Goal: Task Accomplishment & Management: Manage account settings

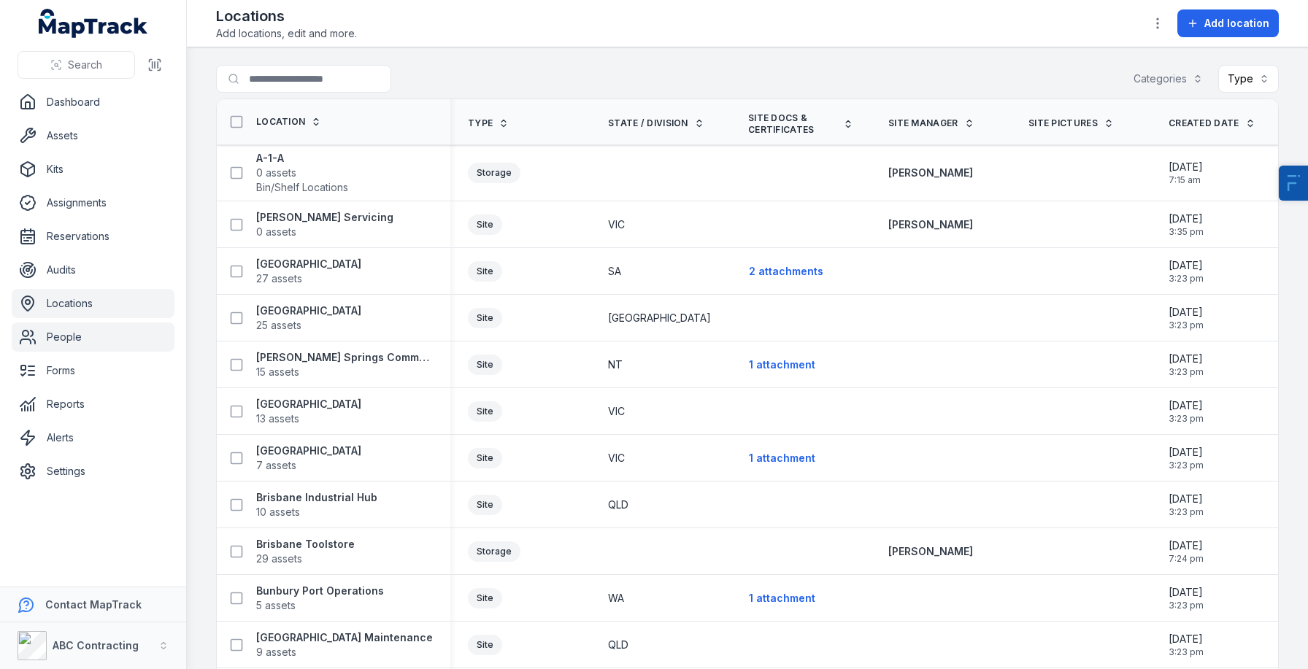
click at [84, 347] on link "People" at bounding box center [93, 337] width 163 height 29
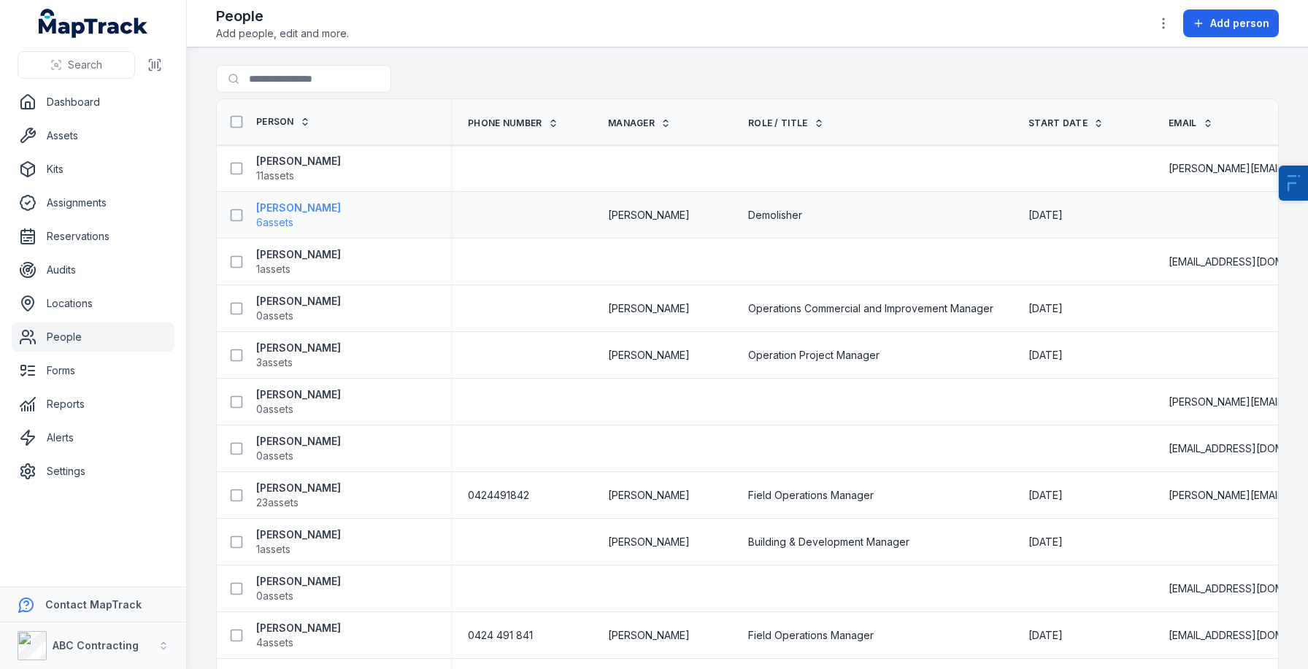
click at [282, 201] on strong "[PERSON_NAME]" at bounding box center [298, 208] width 85 height 15
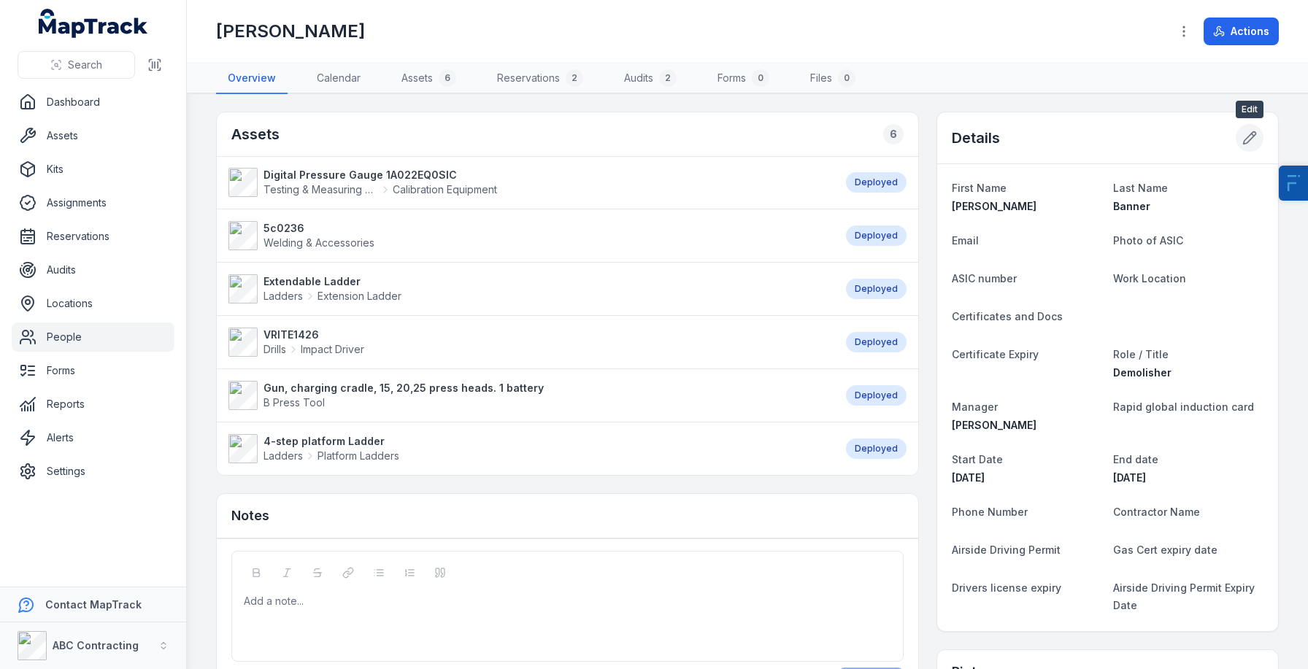
click at [1249, 139] on icon at bounding box center [1250, 138] width 12 height 12
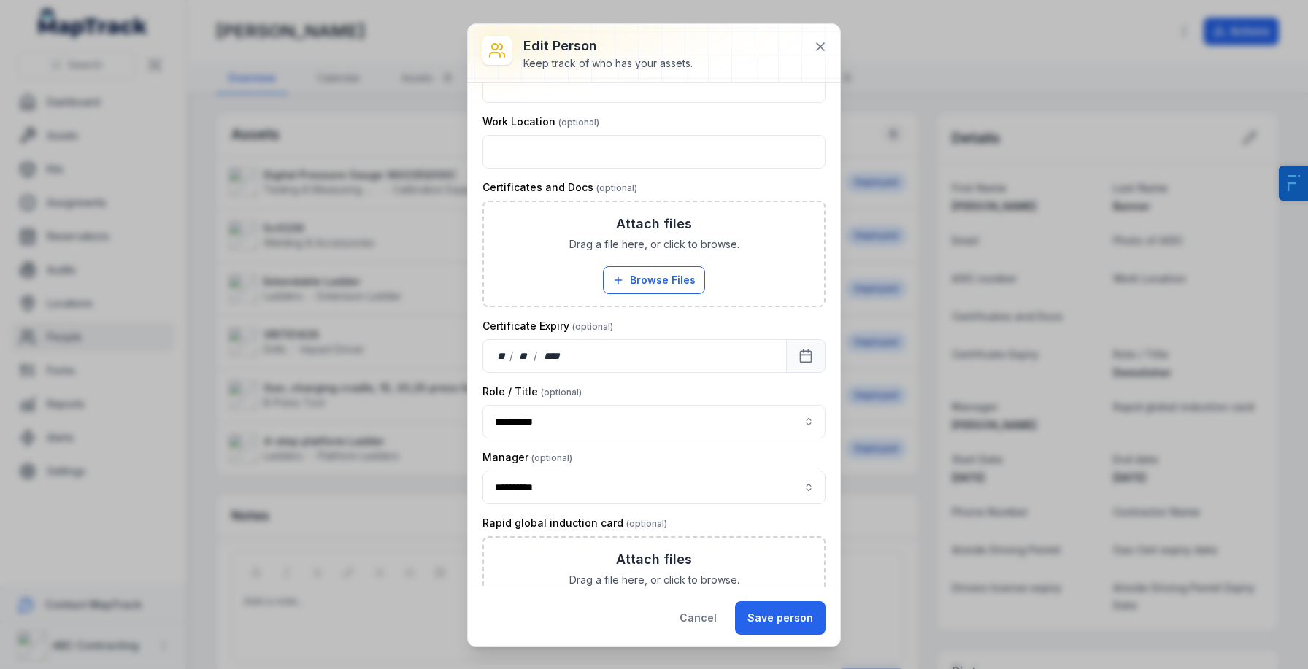
scroll to position [327, 0]
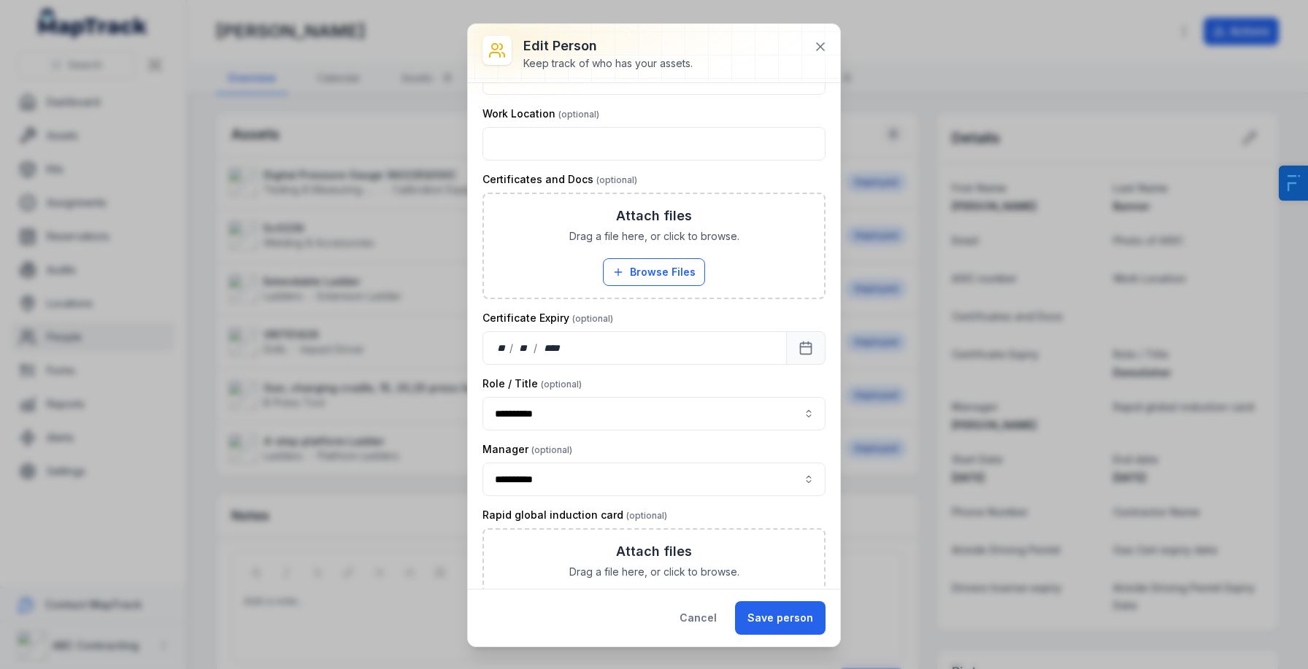
click at [322, 450] on div "**********" at bounding box center [654, 334] width 1308 height 669
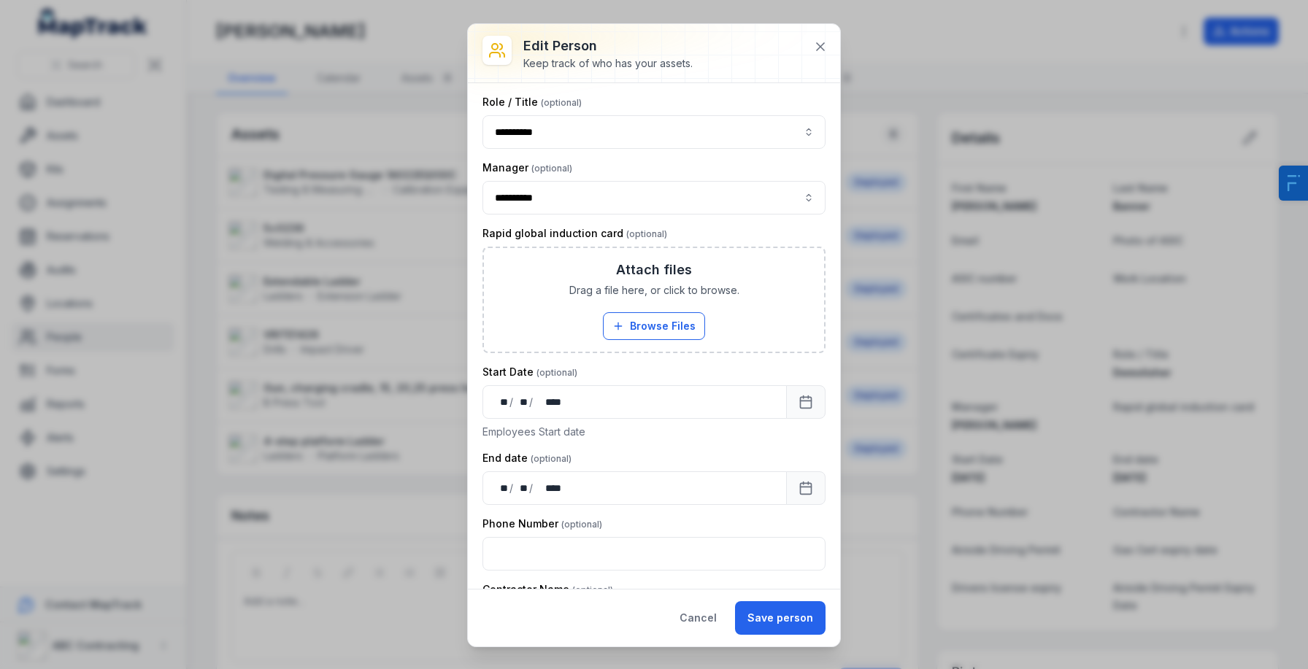
scroll to position [610, 0]
click at [704, 625] on button "Cancel" at bounding box center [698, 618] width 62 height 34
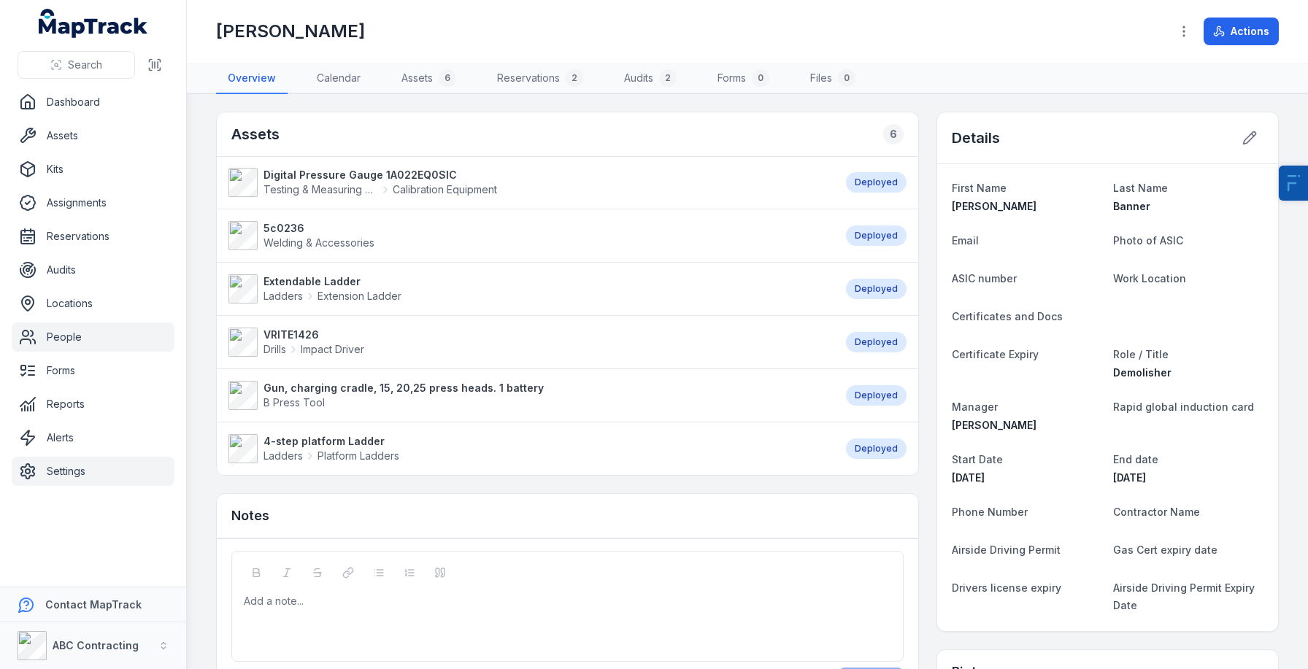
click at [88, 463] on link "Settings" at bounding box center [93, 471] width 163 height 29
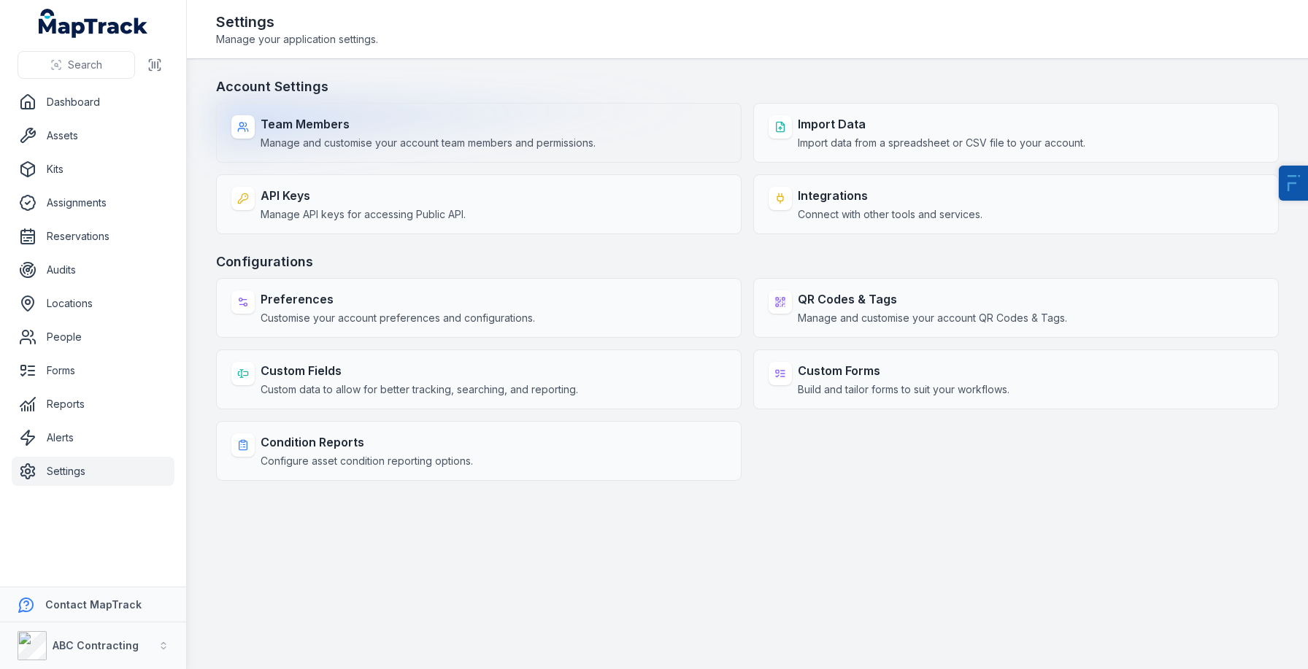
click at [288, 150] on div "Team Members Manage and customise your account team members and permissions." at bounding box center [478, 133] width 525 height 60
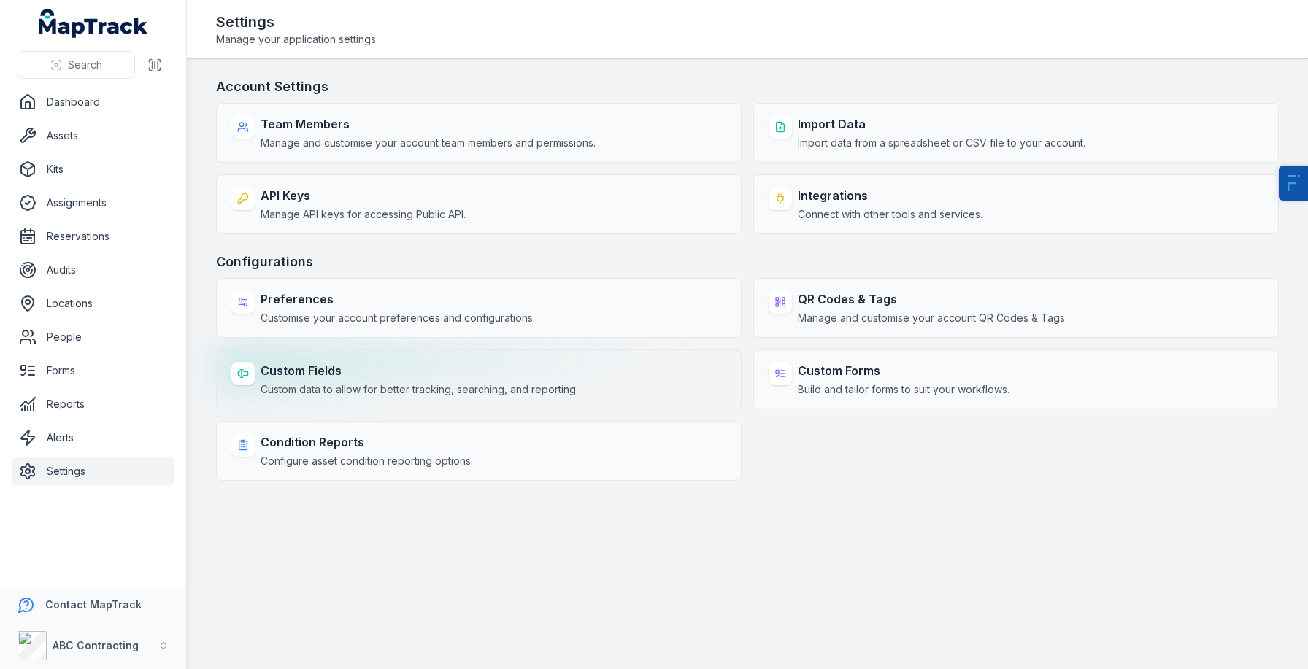
click at [321, 381] on div "Custom Fields Custom data to allow for better tracking, searching, and reportin…" at bounding box center [419, 379] width 317 height 35
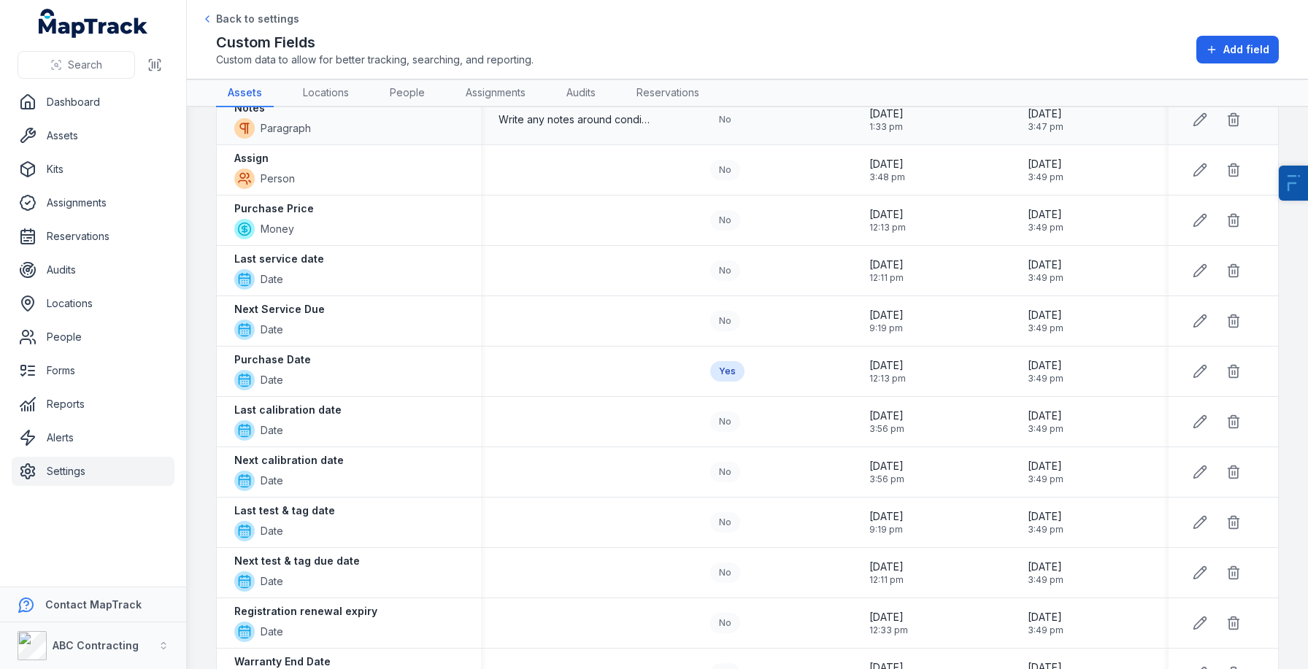
scroll to position [453, 0]
drag, startPoint x: 343, startPoint y: 407, endPoint x: 226, endPoint y: 412, distance: 116.9
click at [226, 412] on div "Last calibration date Date" at bounding box center [349, 421] width 264 height 50
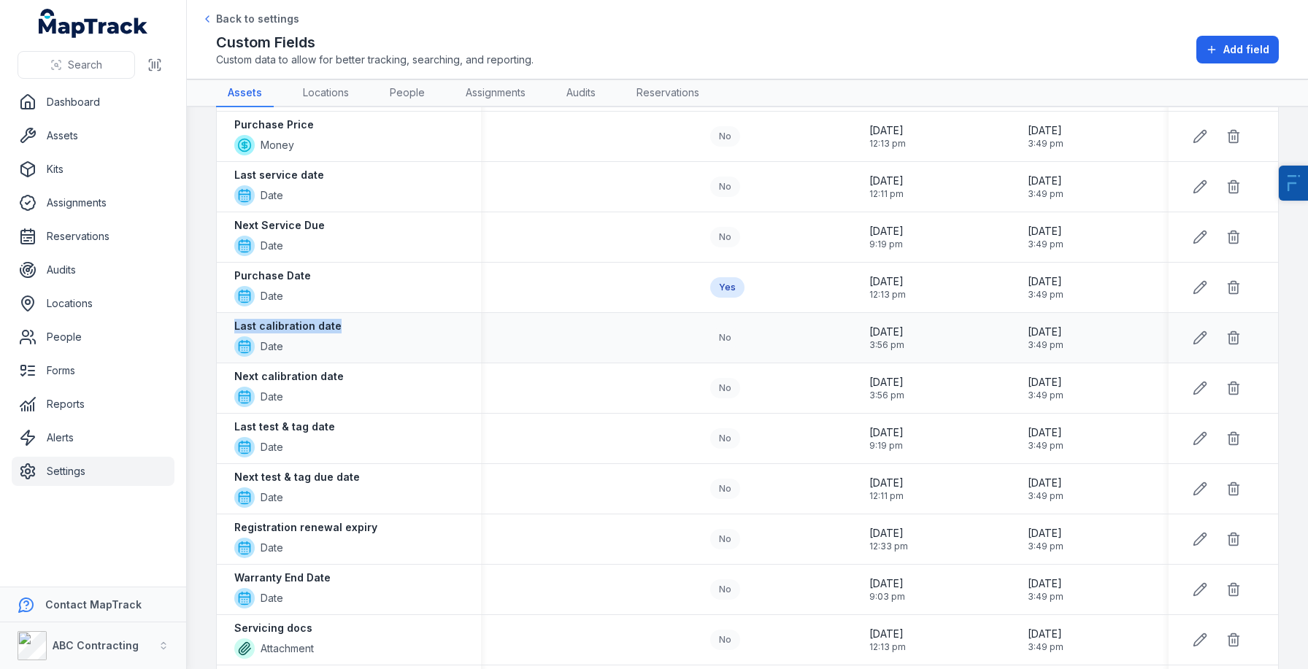
scroll to position [535, 0]
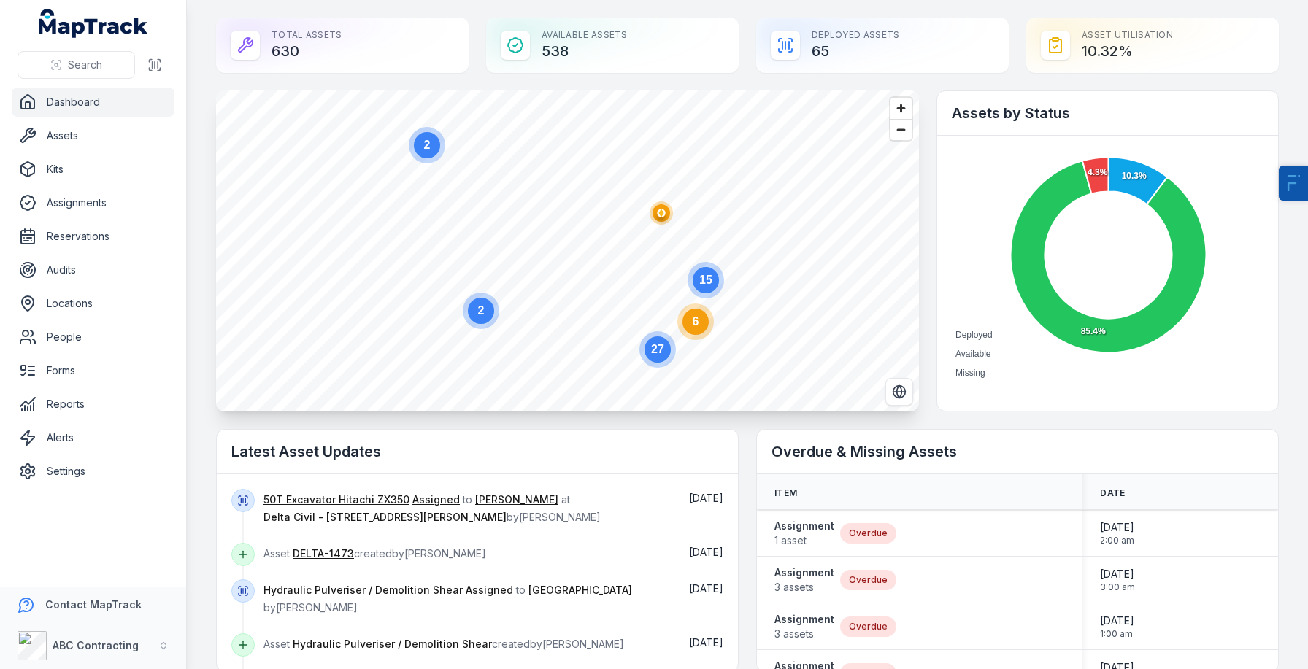
drag, startPoint x: 1087, startPoint y: 50, endPoint x: 1150, endPoint y: 50, distance: 62.8
click at [1150, 50] on div "Asset utilisation 10.32 %" at bounding box center [1152, 45] width 253 height 55
click at [906, 393] on button "Switch to Satellite View" at bounding box center [899, 392] width 28 height 28
click at [890, 393] on button "Switch to Map View" at bounding box center [899, 392] width 28 height 28
click at [663, 212] on circle "button" at bounding box center [661, 213] width 8 height 8
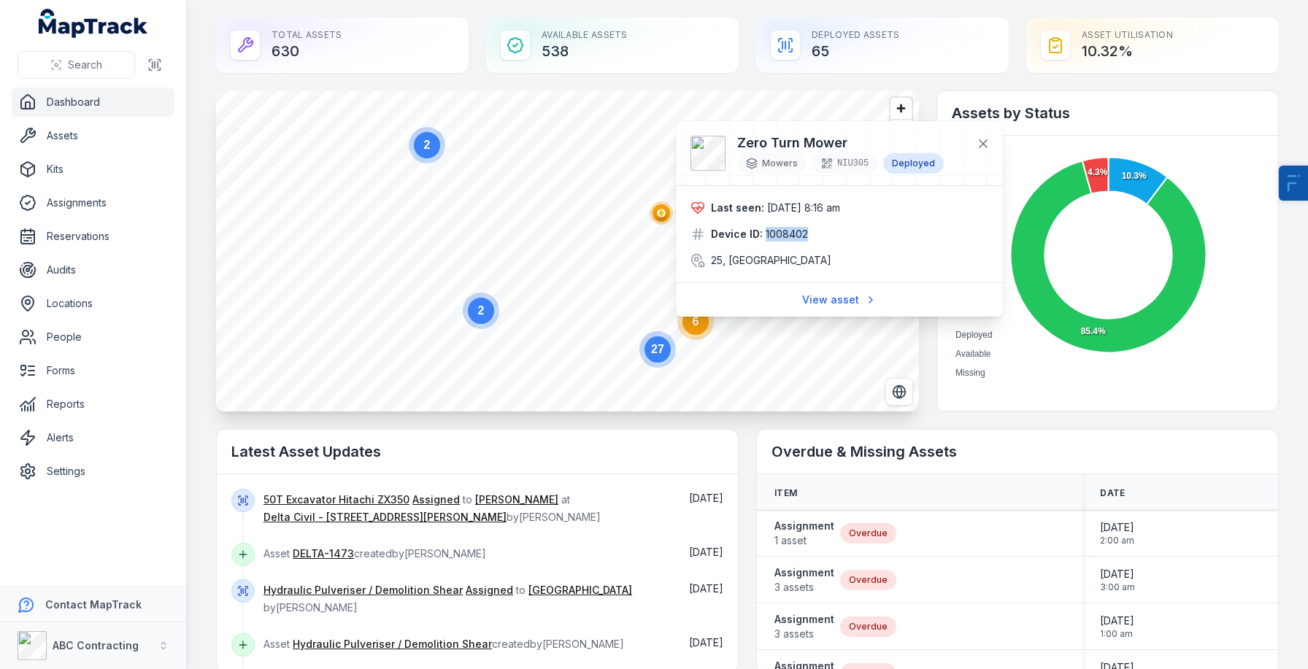
drag, startPoint x: 809, startPoint y: 228, endPoint x: 759, endPoint y: 228, distance: 50.4
click at [759, 228] on div "Device ID: 1008402" at bounding box center [839, 234] width 298 height 15
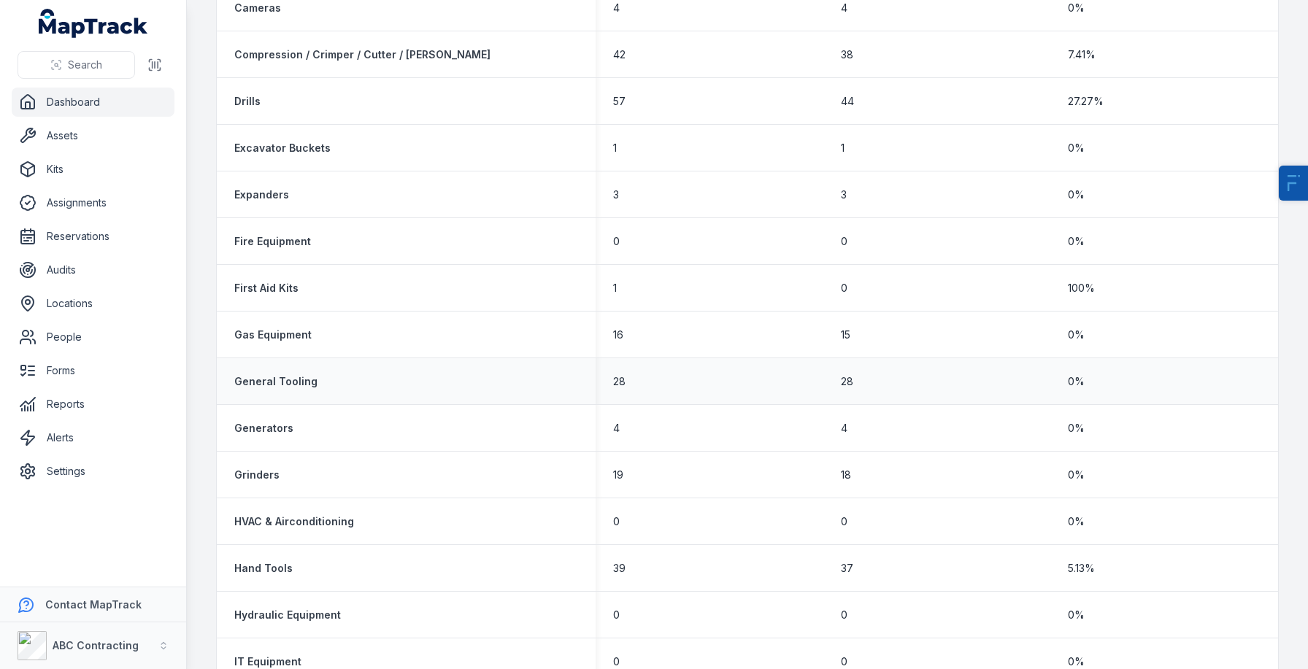
scroll to position [1180, 0]
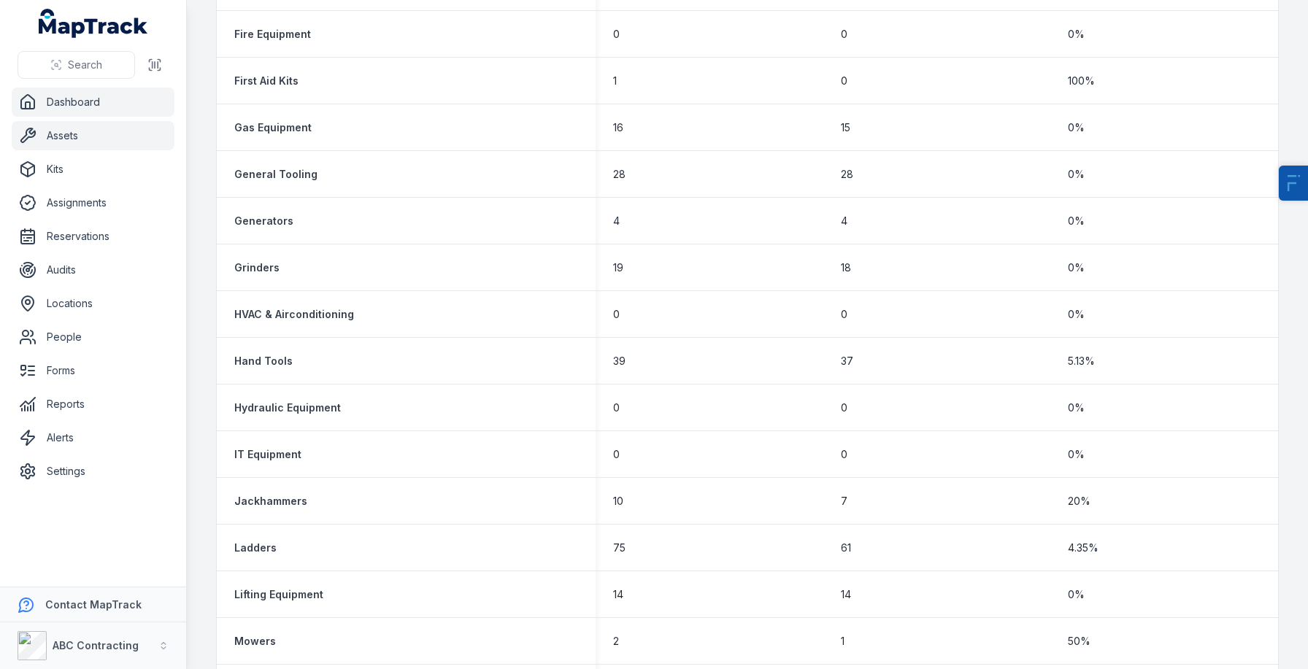
click at [82, 134] on link "Assets" at bounding box center [93, 135] width 163 height 29
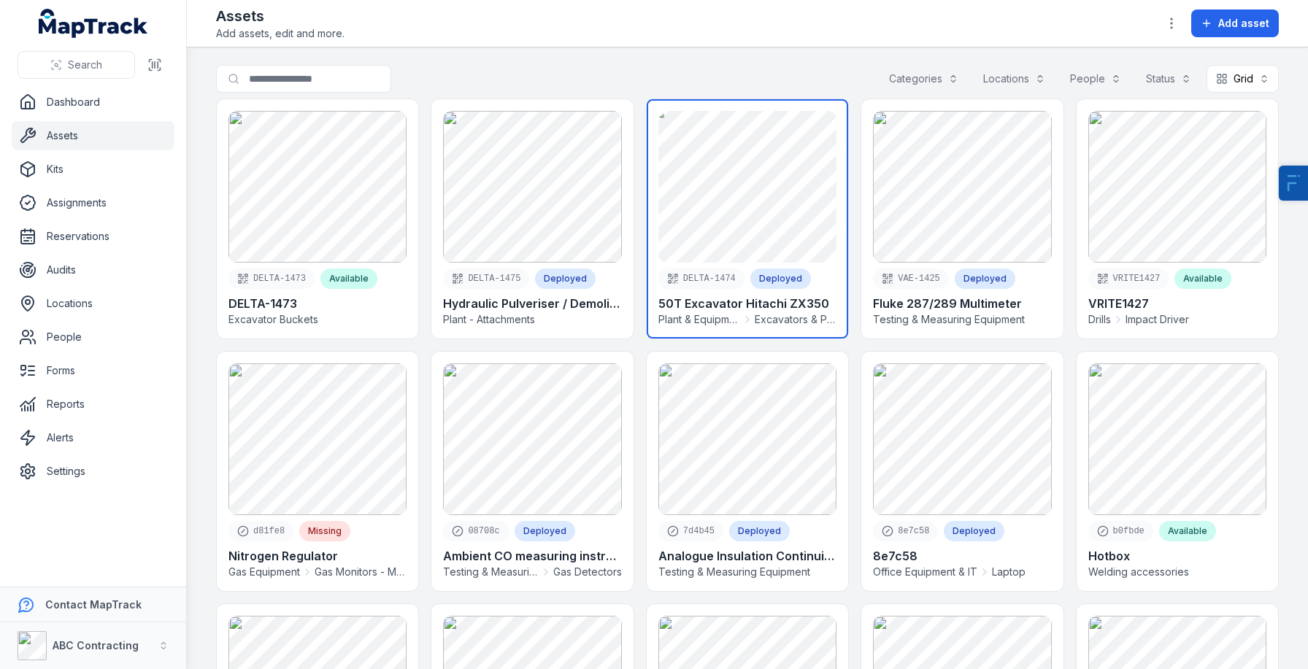
click at [731, 185] on link at bounding box center [747, 218] width 201 height 239
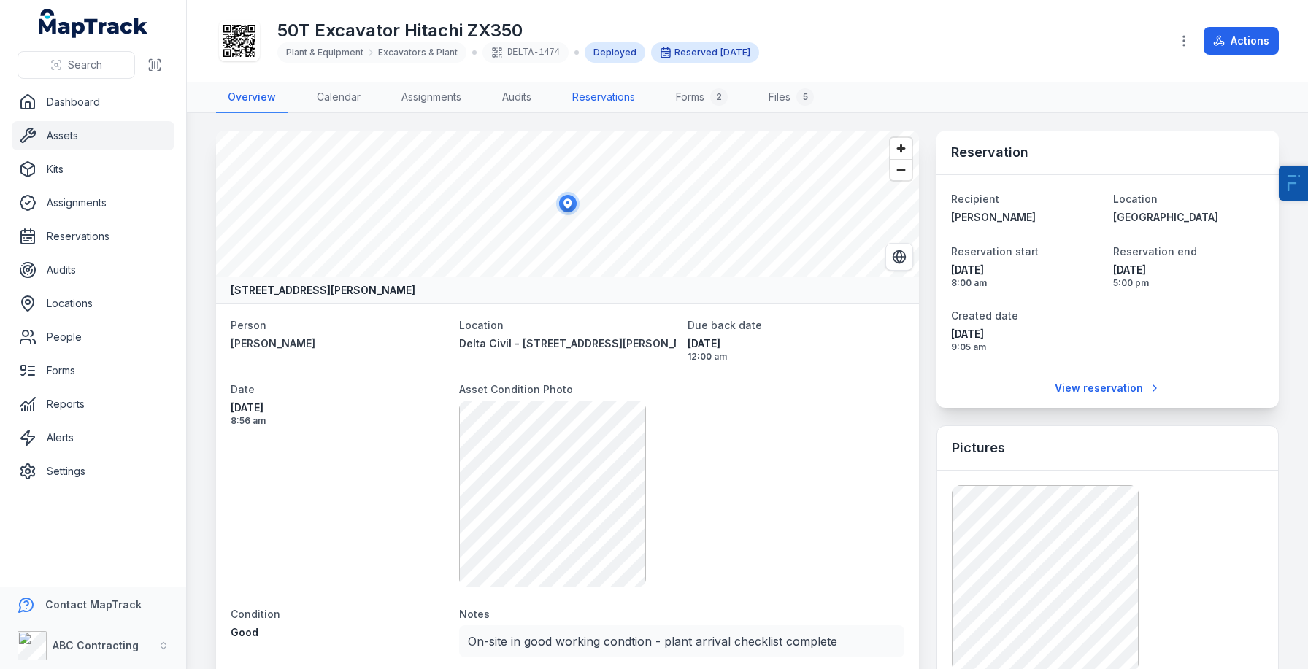
click at [610, 107] on link "Reservations" at bounding box center [604, 97] width 86 height 31
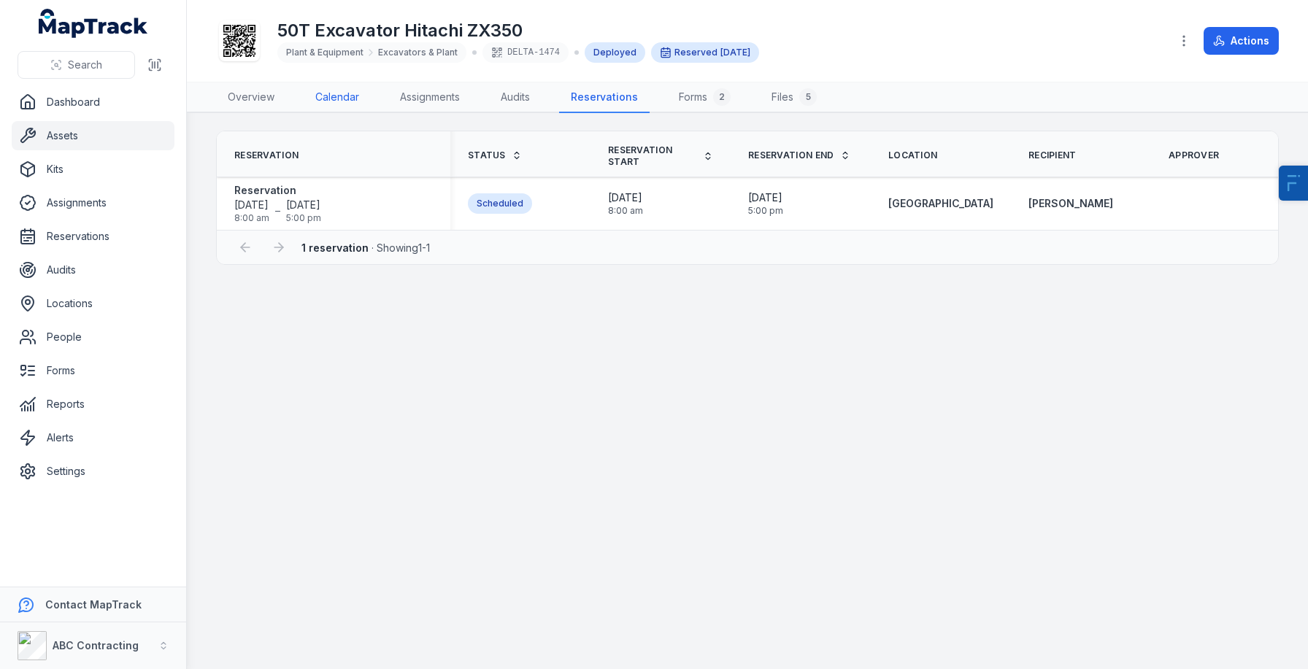
click at [350, 100] on link "Calendar" at bounding box center [337, 97] width 67 height 31
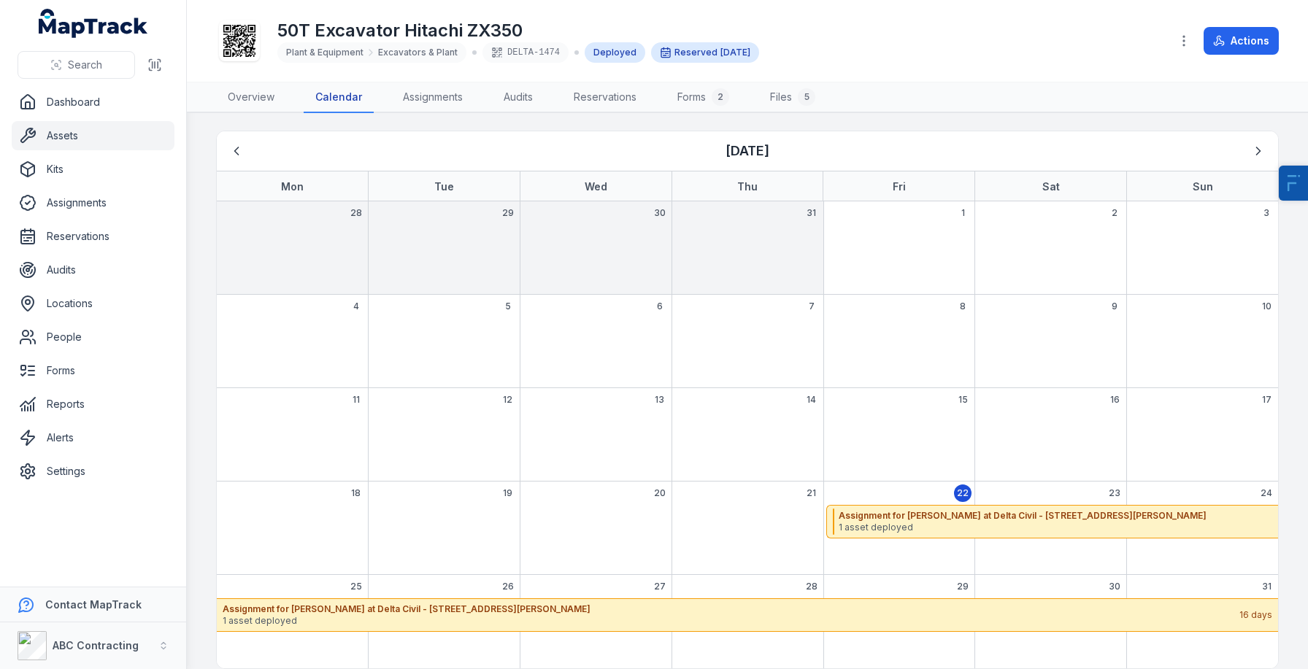
scroll to position [18, 0]
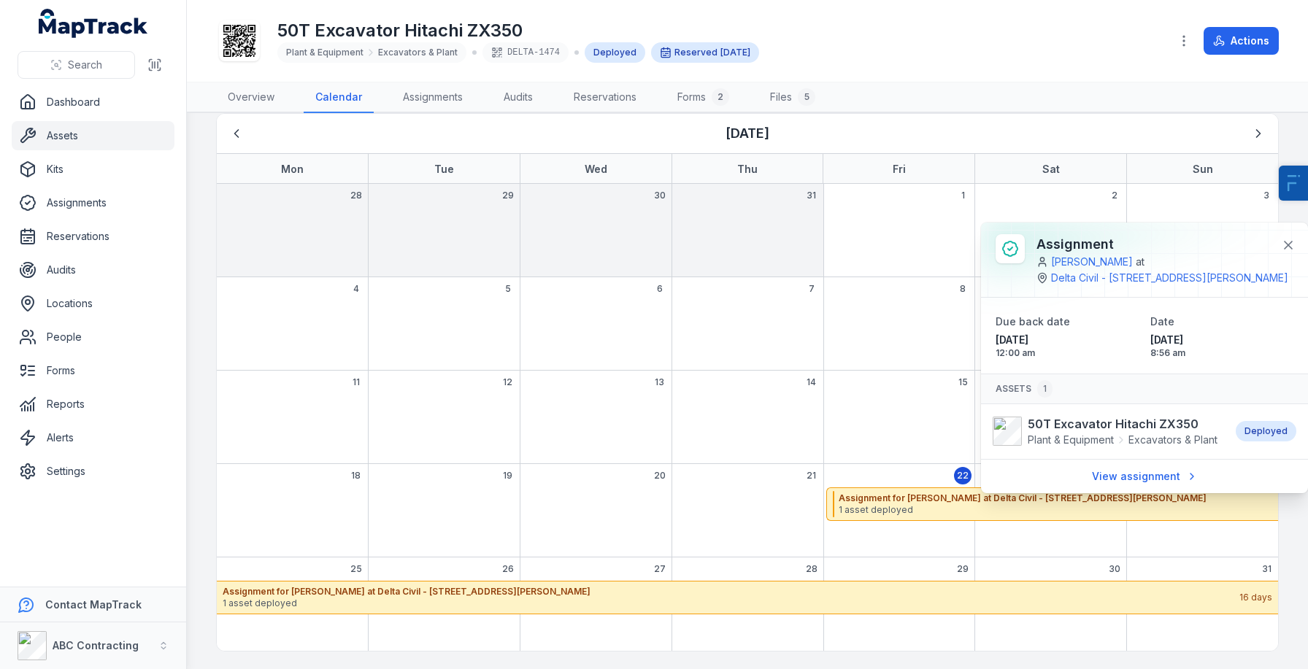
click at [883, 73] on div "50T Excavator Hitachi ZX350 Plant & Equipment Excavators & Plant DELTA-1474 Dep…" at bounding box center [747, 41] width 1063 height 70
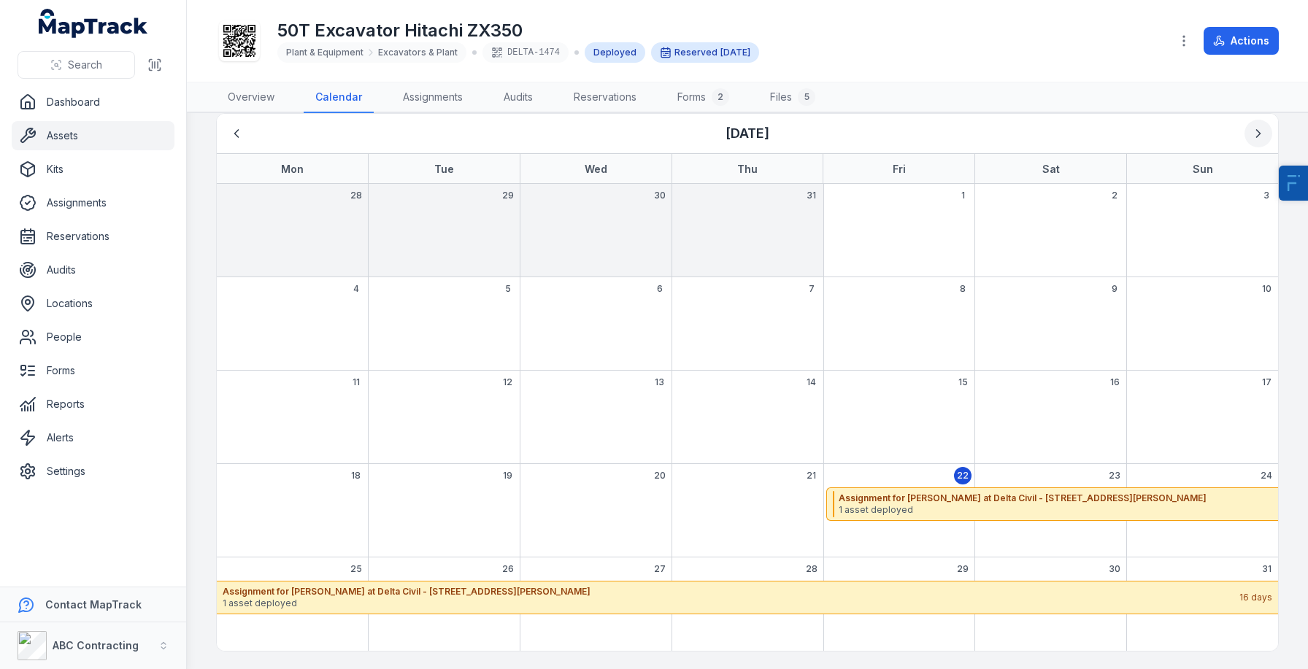
click at [1266, 126] on button "Next" at bounding box center [1258, 134] width 28 height 28
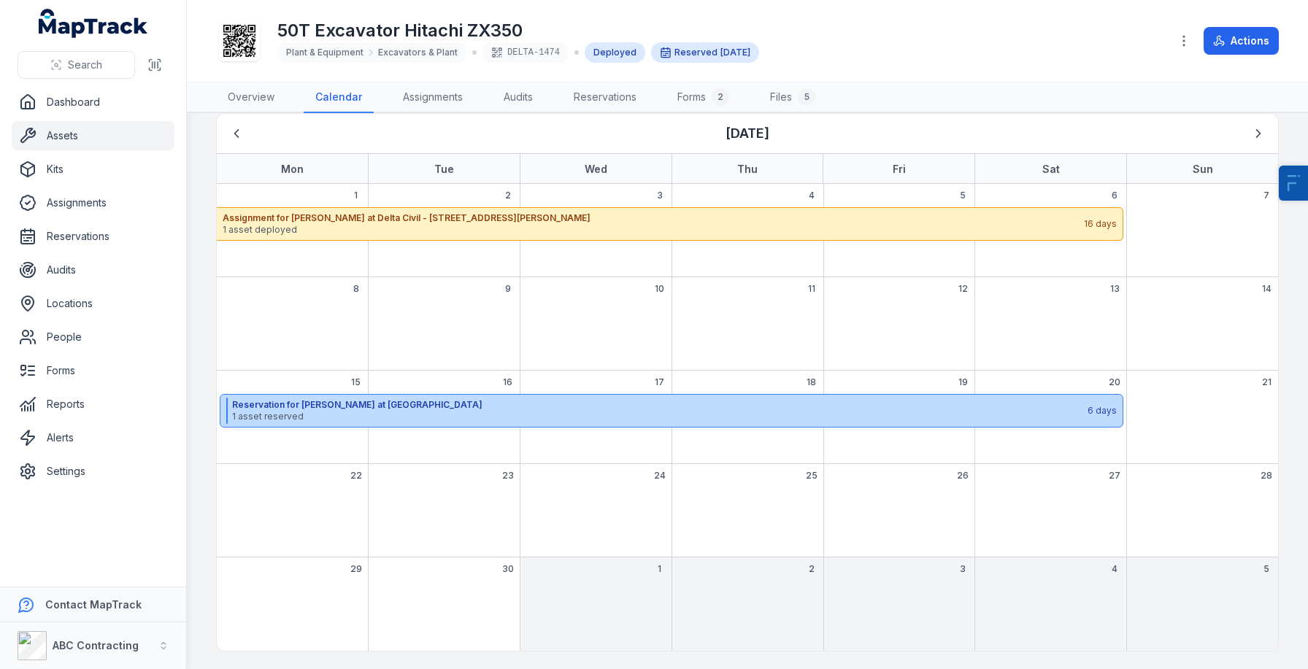
click at [387, 430] on div "September 2025" at bounding box center [445, 412] width 152 height 36
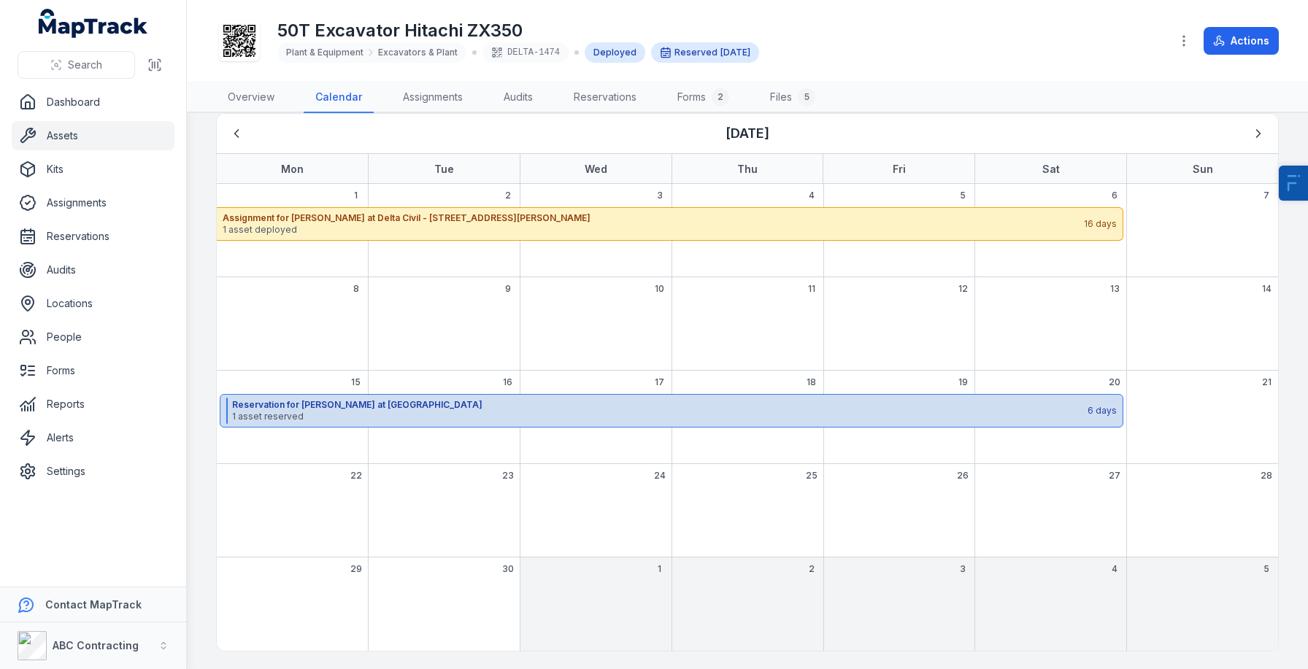
click at [353, 407] on strong "Reservation for [PERSON_NAME] at [GEOGRAPHIC_DATA]" at bounding box center [659, 405] width 854 height 12
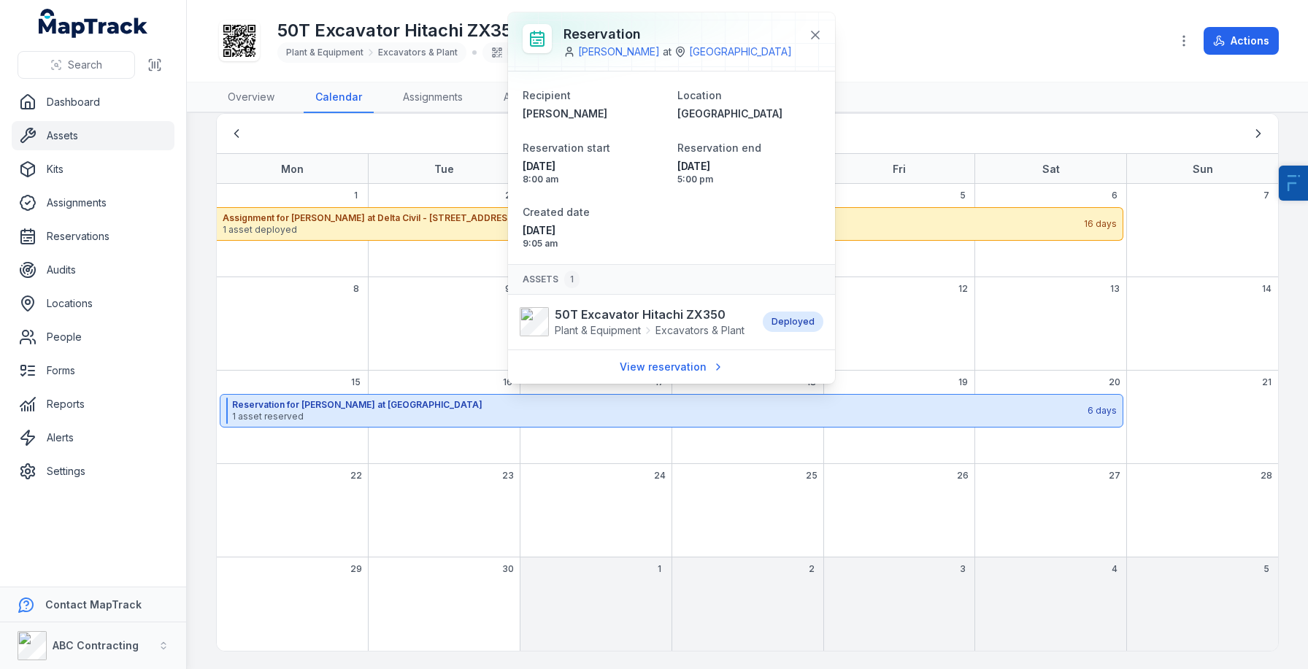
click at [49, 136] on link "Assets" at bounding box center [93, 135] width 163 height 29
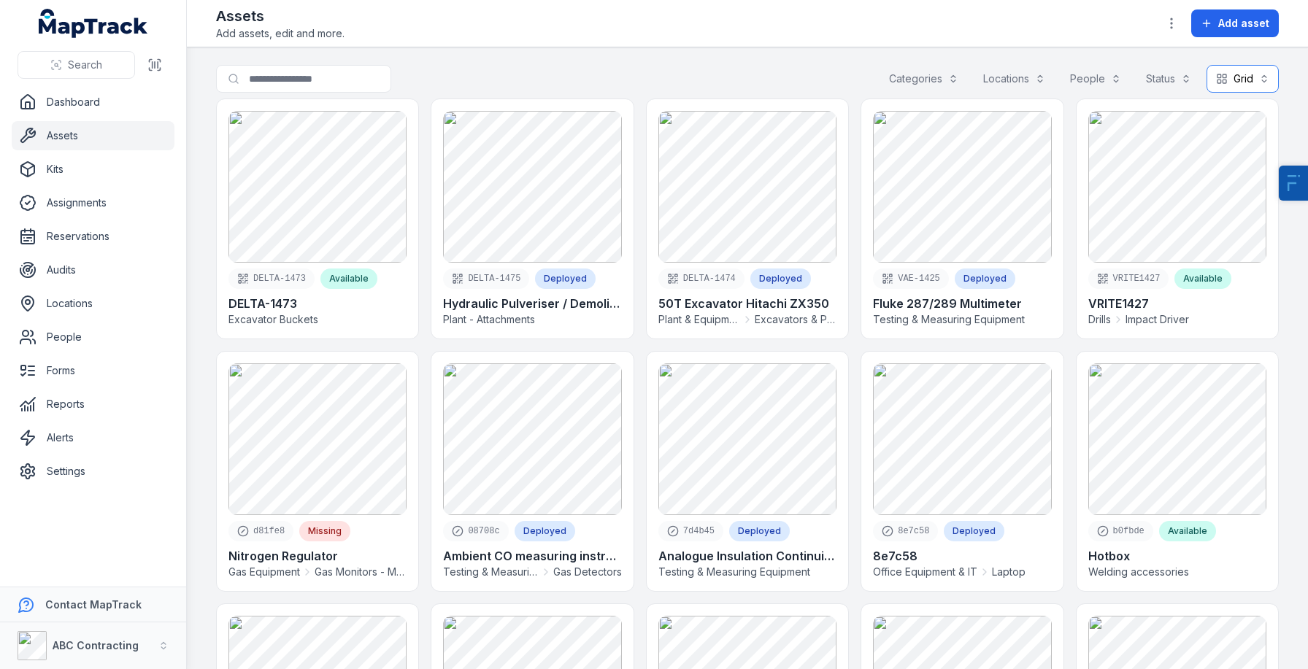
click at [1258, 71] on button "Grid ****" at bounding box center [1242, 79] width 72 height 28
click at [1224, 112] on span "Table" at bounding box center [1234, 115] width 28 height 15
